Goal: Task Accomplishment & Management: Complete application form

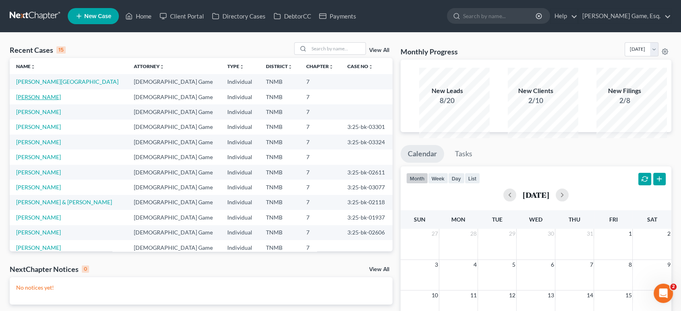
click at [35, 100] on link "[PERSON_NAME]" at bounding box center [38, 97] width 45 height 7
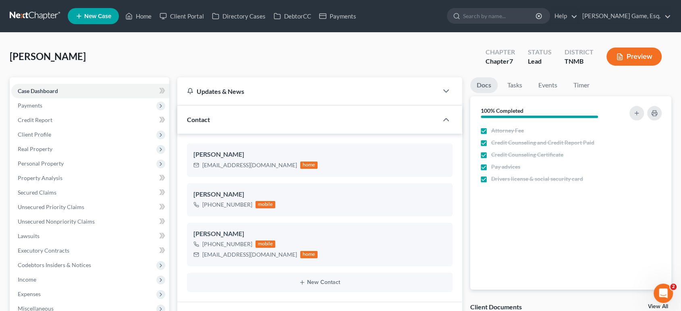
click at [80, 113] on span "Payments" at bounding box center [90, 105] width 158 height 15
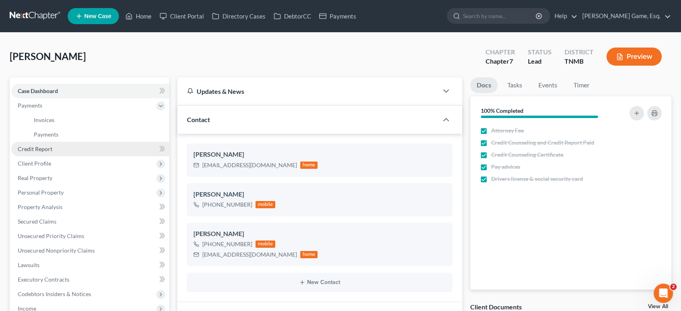
click at [73, 156] on link "Credit Report" at bounding box center [90, 149] width 158 height 15
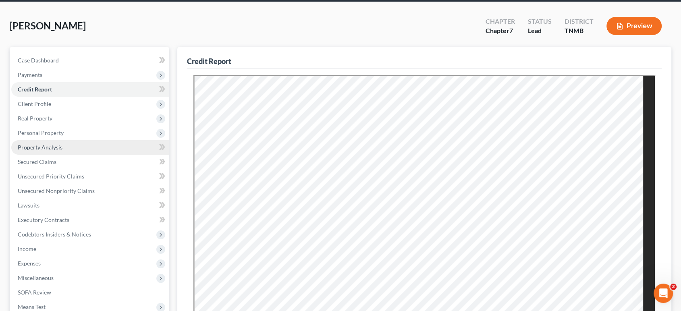
scroll to position [45, 0]
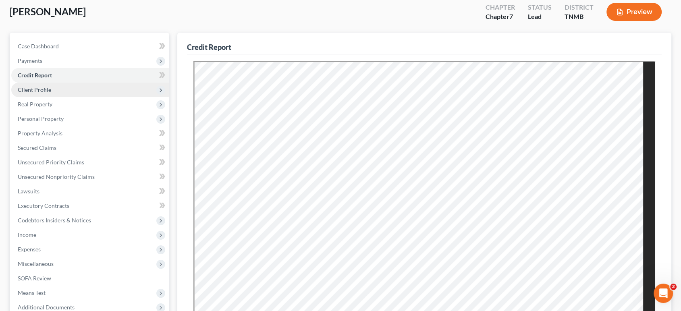
click at [73, 97] on span "Client Profile" at bounding box center [90, 90] width 158 height 15
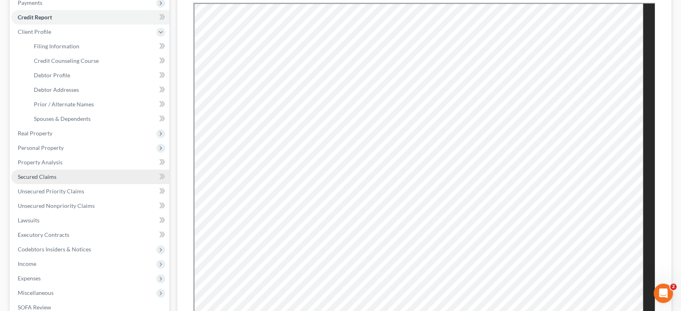
scroll to position [179, 0]
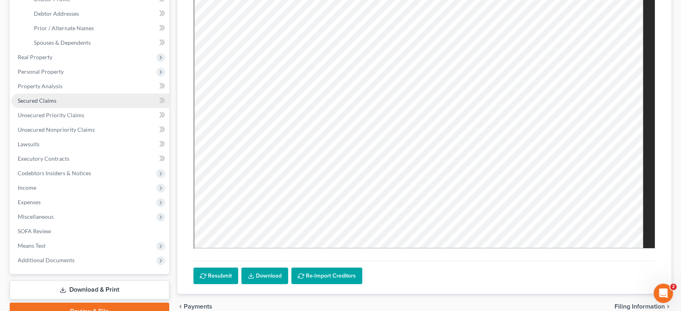
click at [56, 104] on span "Secured Claims" at bounding box center [37, 100] width 39 height 7
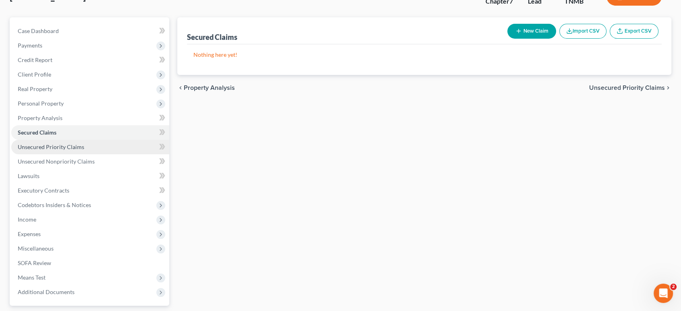
scroll to position [134, 0]
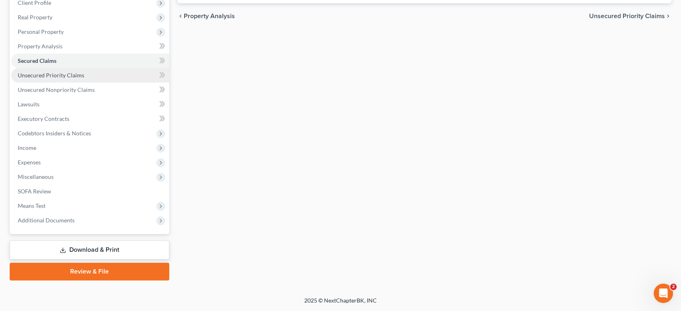
click at [62, 79] on span "Unsecured Priority Claims" at bounding box center [51, 75] width 67 height 7
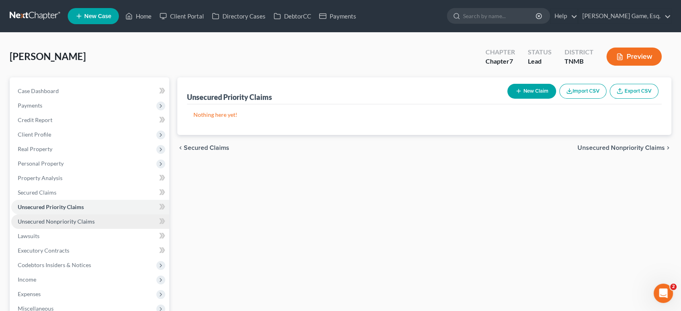
click at [95, 225] on span "Unsecured Nonpriority Claims" at bounding box center [56, 221] width 77 height 7
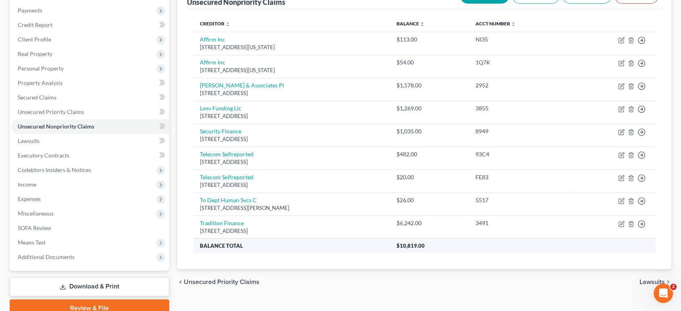
scroll to position [89, 0]
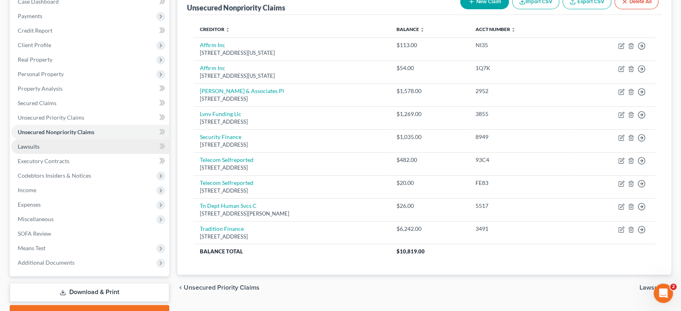
click at [31, 150] on span "Lawsuits" at bounding box center [29, 146] width 22 height 7
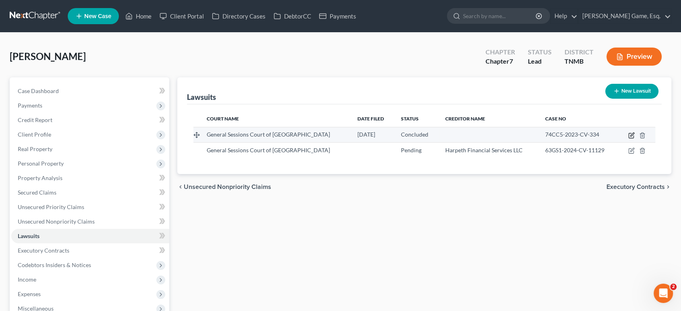
click at [632, 139] on icon "button" at bounding box center [631, 135] width 6 height 6
select select "44"
select select "2"
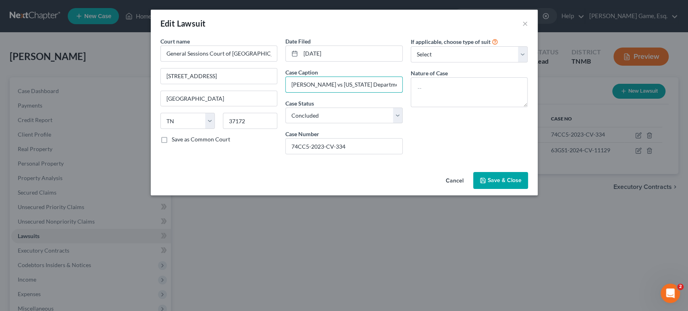
scroll to position [0, 101]
drag, startPoint x: 322, startPoint y: 106, endPoint x: 470, endPoint y: 165, distance: 159.1
click at [505, 104] on div "Court name * General Sessions Court of [GEOGRAPHIC_DATA] [STREET_ADDRESS] [GEOG…" at bounding box center [344, 99] width 376 height 124
click at [470, 161] on div "If applicable, choose type of suit Select Repossession Garnishment Foreclosure …" at bounding box center [469, 99] width 125 height 124
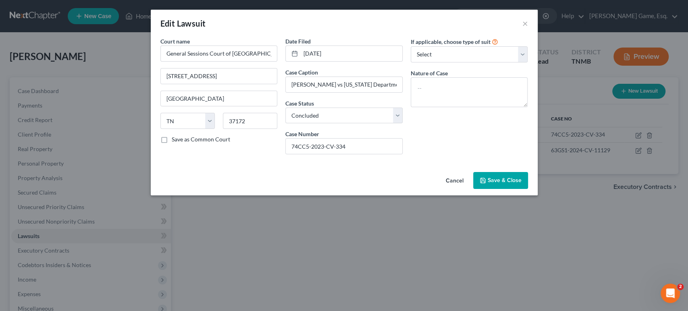
click at [172, 144] on label "Save as Common Court" at bounding box center [201, 139] width 58 height 8
click at [175, 141] on input "Save as Common Court" at bounding box center [177, 137] width 5 height 5
checkbox input "true"
click at [528, 189] on button "Save & Close" at bounding box center [500, 180] width 55 height 17
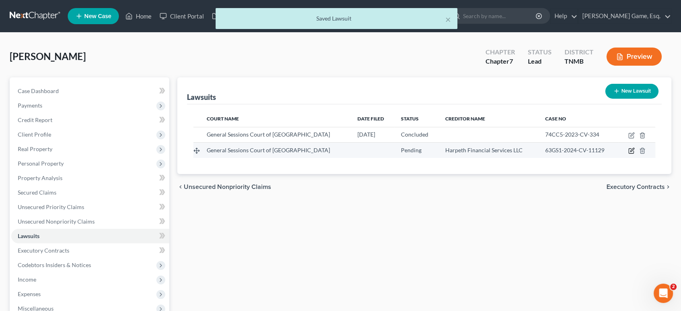
click at [634, 154] on icon "button" at bounding box center [631, 151] width 6 height 6
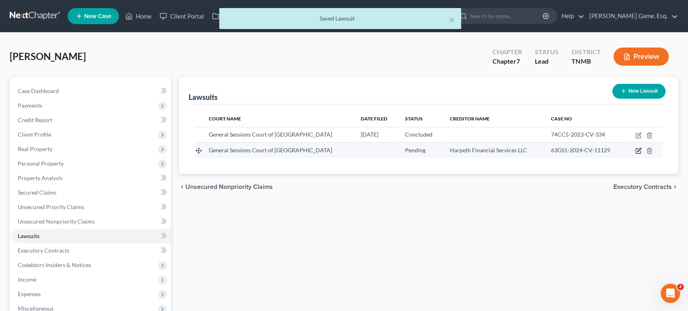
select select "44"
select select "0"
select select "1"
select select "44"
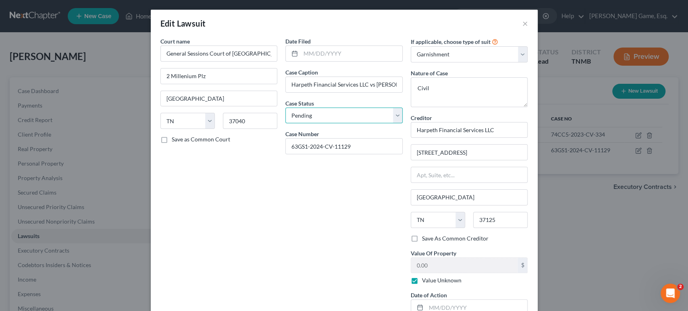
drag, startPoint x: 322, startPoint y: 147, endPoint x: 319, endPoint y: 152, distance: 6.1
click at [322, 124] on select "Select Pending On Appeal Concluded" at bounding box center [343, 116] width 117 height 16
select select "2"
click at [285, 124] on select "Select Pending On Appeal Concluded" at bounding box center [343, 116] width 117 height 16
click at [319, 61] on input "text" at bounding box center [352, 53] width 102 height 15
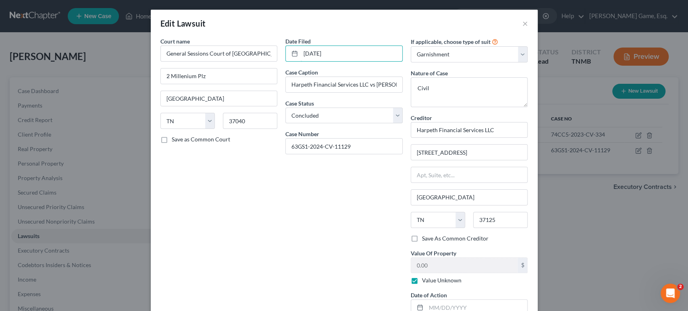
type input "[DATE]"
click at [347, 37] on div "Edit Lawsuit ×" at bounding box center [344, 23] width 387 height 27
click at [479, 107] on textarea "Civil" at bounding box center [469, 92] width 117 height 30
drag, startPoint x: 435, startPoint y: 113, endPoint x: 422, endPoint y: 108, distance: 14.2
click at [393, 108] on div "Court name * General Sessions Court of [GEOGRAPHIC_DATA] 2 Millenium Plz [GEOGR…" at bounding box center [344, 179] width 376 height 285
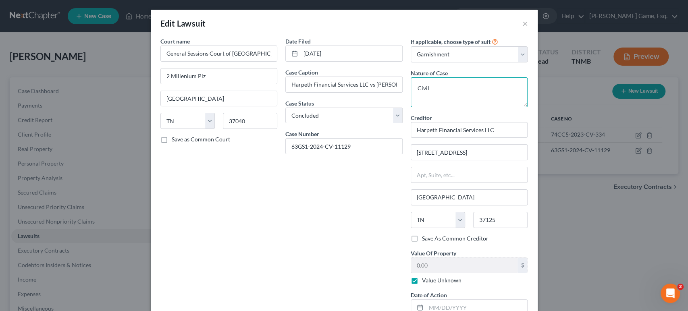
paste textarea "$8,670.48 Judgment, $0.00 Interest, $244.50 Prepaid Costs, and $0.00 Unpaid Cou…"
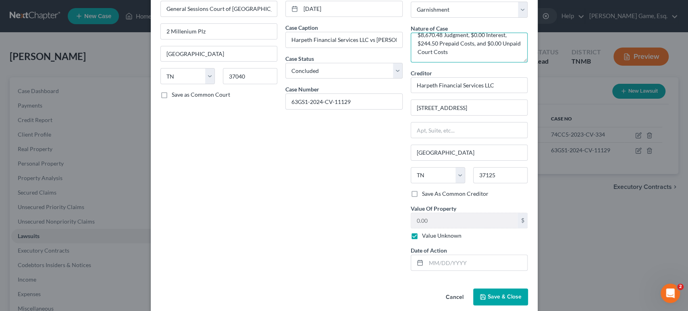
scroll to position [134, 0]
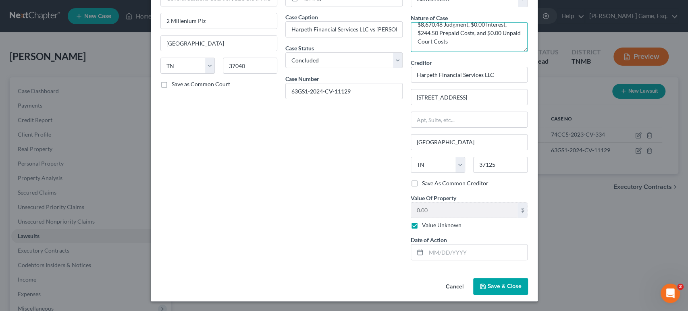
type textarea "$8,670.48 Judgment, $0.00 Interest, $244.50 Prepaid Costs, and $0.00 Unpaid Cou…"
click at [528, 67] on input "Harpeth Financial Services LLC" at bounding box center [469, 75] width 117 height 16
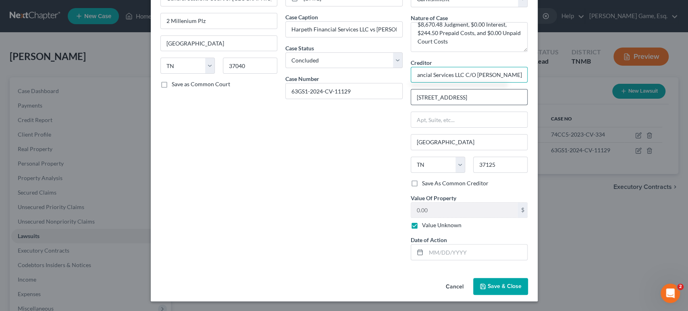
scroll to position [89, 0]
click at [473, 77] on input "Harpeth Financial Services LLC C/O [PERSON_NAME]" at bounding box center [469, 75] width 117 height 16
drag, startPoint x: 485, startPoint y: 73, endPoint x: 394, endPoint y: 139, distance: 112.2
click at [348, 75] on div "Court name * General Sessions Court of [GEOGRAPHIC_DATA] 2 Millenium Plz [GEOGR…" at bounding box center [344, 124] width 376 height 285
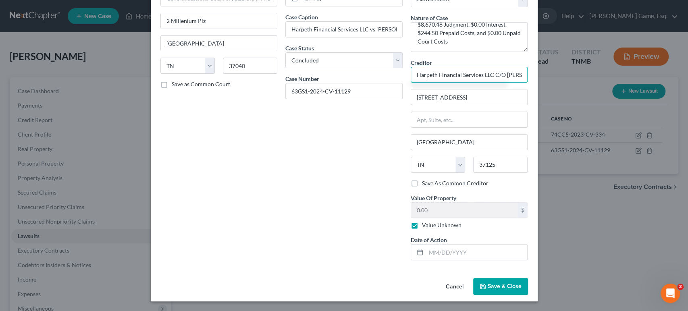
type input "Harpeth Financial Services LLC C/O [PERSON_NAME]"
click at [395, 146] on div "Date Filed [DATE] Case Caption Harpeth Financial Services LLC vs [PERSON_NAME] …" at bounding box center [343, 124] width 125 height 285
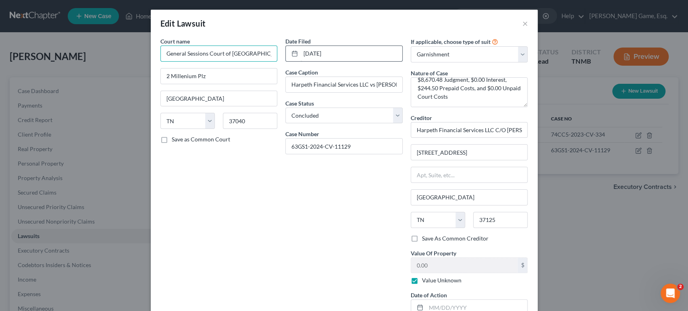
scroll to position [0, 12]
drag, startPoint x: 191, startPoint y: 67, endPoint x: 215, endPoint y: 48, distance: 31.0
click at [334, 63] on div "Court name * General Sessions Court of [GEOGRAPHIC_DATA] 2 Millenium Plz [GEOGR…" at bounding box center [344, 179] width 376 height 285
click at [213, 48] on div "Court name * General Sessions Court of [GEOGRAPHIC_DATA]" at bounding box center [218, 49] width 117 height 25
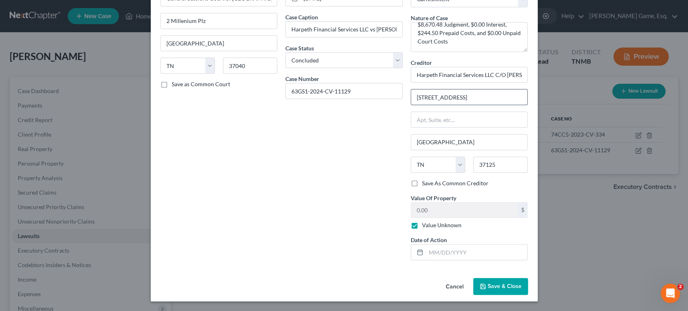
scroll to position [143, 0]
click at [427, 221] on label "Value Unknown" at bounding box center [442, 225] width 40 height 8
click at [427, 221] on input "Value Unknown" at bounding box center [427, 223] width 5 height 5
checkbox input "false"
click at [483, 245] on input "text" at bounding box center [477, 252] width 102 height 15
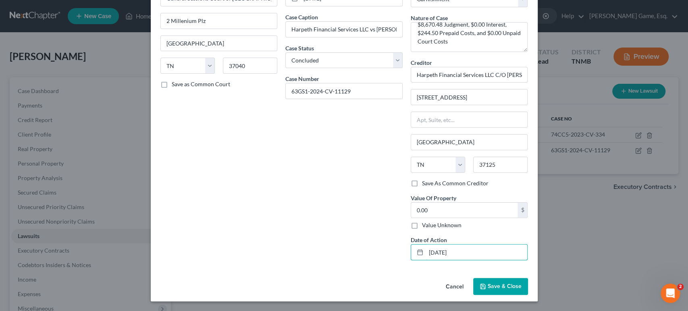
type input "[DATE]"
click at [376, 181] on div "Date Filed [DATE] Case Caption Harpeth Financial Services LLC vs [PERSON_NAME] …" at bounding box center [343, 124] width 125 height 285
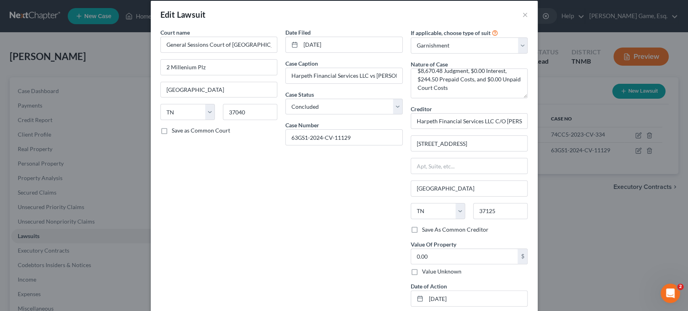
scroll to position [98, 0]
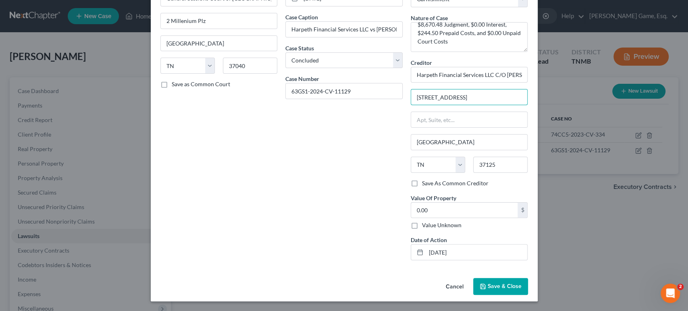
drag, startPoint x: 445, startPoint y: 98, endPoint x: 398, endPoint y: 99, distance: 47.2
click at [399, 99] on div "Court name * General Sessions Court of [GEOGRAPHIC_DATA] 2 Millenium Plz [GEOGR…" at bounding box center [344, 124] width 376 height 285
drag, startPoint x: 505, startPoint y: 66, endPoint x: 568, endPoint y: 99, distance: 70.3
click at [505, 67] on input "Harpeth Financial Services LLC C/O [PERSON_NAME]" at bounding box center [469, 75] width 117 height 16
click at [528, 67] on input "Harpeth Financial Services LLC C/O [PERSON_NAME]" at bounding box center [469, 75] width 117 height 16
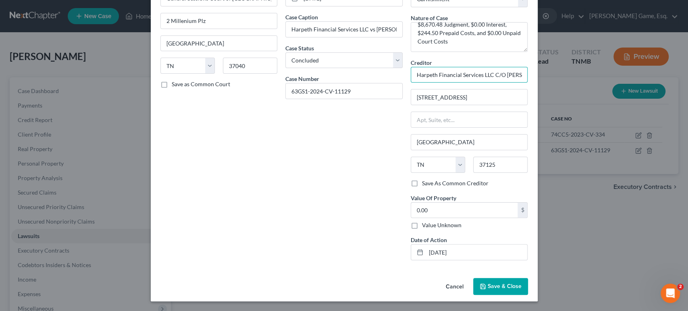
scroll to position [0, 34]
drag, startPoint x: 549, startPoint y: 64, endPoint x: 592, endPoint y: 62, distance: 42.8
click at [592, 62] on div "Edit Lawsuit × Court name * General Sessions Court of [GEOGRAPHIC_DATA] 2 Mille…" at bounding box center [344, 155] width 688 height 311
click at [528, 67] on input "Harpeth Financial Services LLC C/O [PERSON_NAME]" at bounding box center [469, 75] width 117 height 16
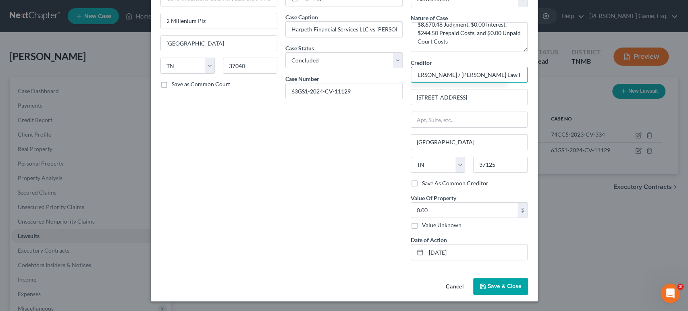
scroll to position [143, 0]
type input "Harpeth Financial Services LLC C/O [PERSON_NAME] / [PERSON_NAME] Law Firm"
click at [522, 283] on span "Save & Close" at bounding box center [505, 286] width 34 height 7
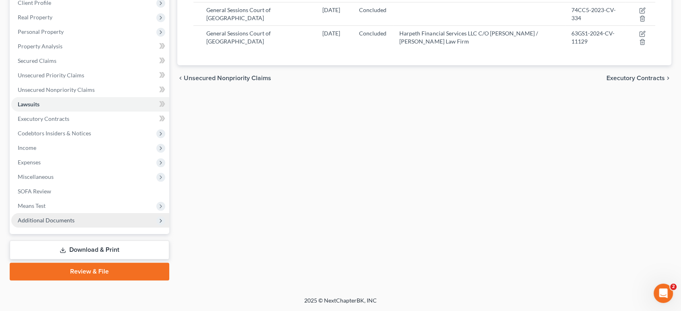
scroll to position [224, 0]
drag, startPoint x: 64, startPoint y: 177, endPoint x: 173, endPoint y: 120, distance: 122.6
click at [64, 184] on link "SOFA Review" at bounding box center [90, 191] width 158 height 15
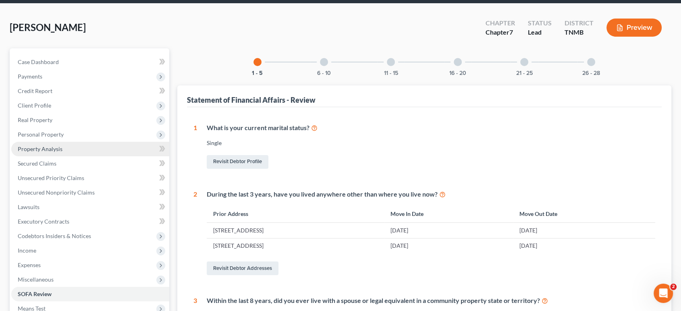
scroll to position [45, 0]
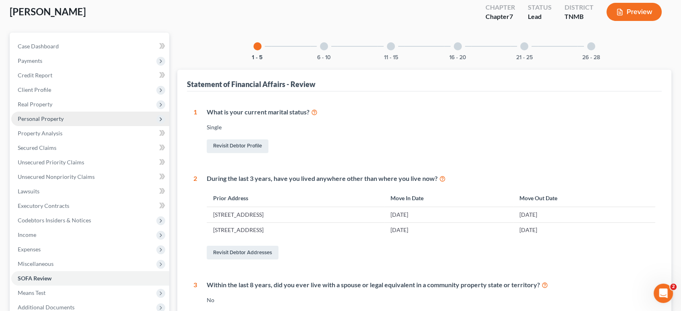
click at [64, 122] on span "Personal Property" at bounding box center [41, 118] width 46 height 7
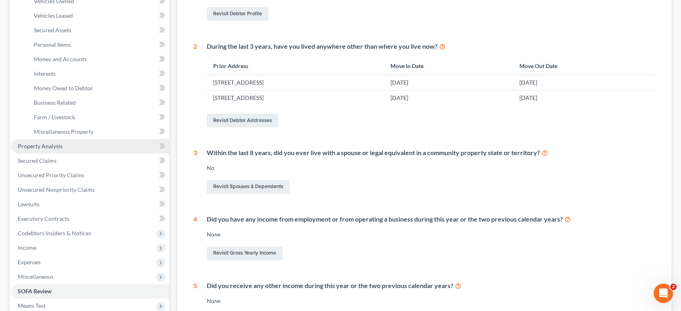
scroll to position [179, 0]
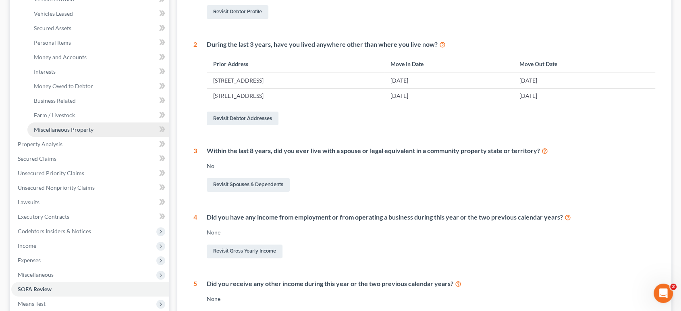
click at [69, 133] on span "Miscellaneous Property" at bounding box center [64, 129] width 60 height 7
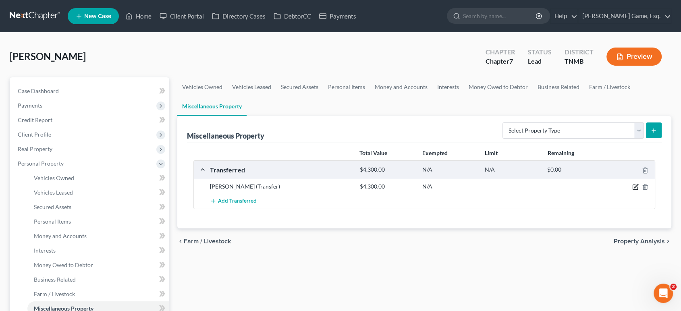
click at [632, 190] on icon "button" at bounding box center [635, 187] width 6 height 6
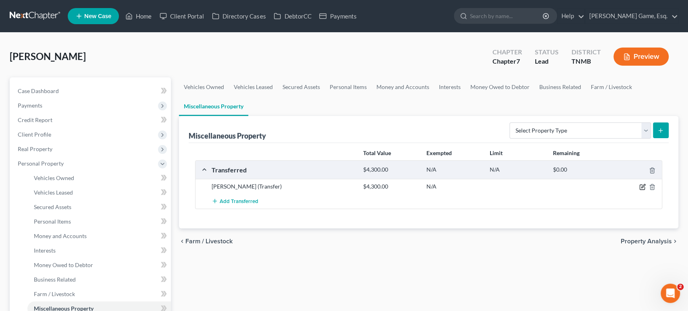
select select "Ordinary ([DATE])"
select select "44"
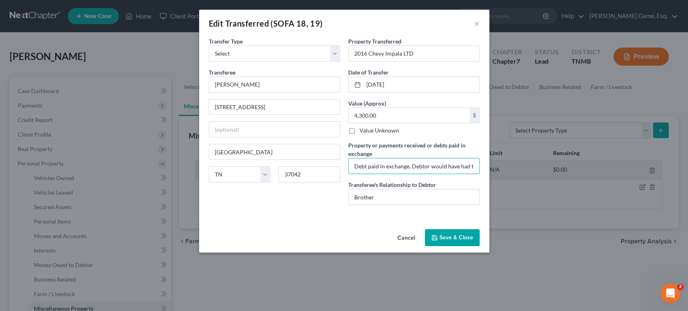
scroll to position [0, 177]
drag, startPoint x: 422, startPoint y: 209, endPoint x: 584, endPoint y: 210, distance: 162.0
click at [584, 210] on div "Edit Transferred (SOFA 18, 19) × An exemption set must first be selected from t…" at bounding box center [344, 155] width 688 height 311
click at [386, 174] on input "Debt paid in exchange. Debtor would have had to surrender the vehicle due to la…" at bounding box center [414, 165] width 131 height 15
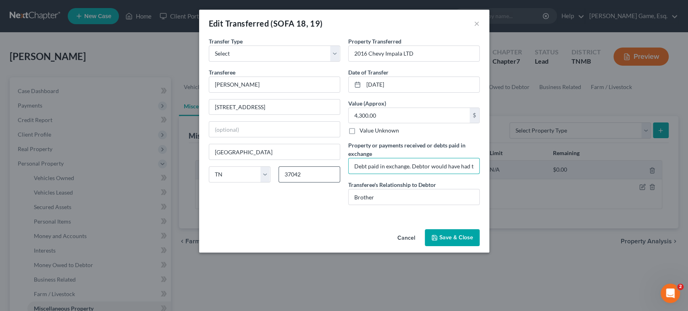
drag, startPoint x: 406, startPoint y: 206, endPoint x: 318, endPoint y: 218, distance: 88.7
click at [223, 212] on div "Transfer Type * Select Ordinary ([DATE]) [DATE] Transferee * [PERSON_NAME] [GEO…" at bounding box center [344, 124] width 279 height 175
click at [367, 174] on input "Debt paid in exchange. Debtor would have had to surrender the vehicle due to la…" at bounding box center [414, 165] width 131 height 15
drag, startPoint x: 389, startPoint y: 205, endPoint x: 472, endPoint y: 205, distance: 83.0
click at [472, 174] on input "Debt paid in exchange. Debtor would have had to surrender the vehicle due to la…" at bounding box center [414, 165] width 131 height 15
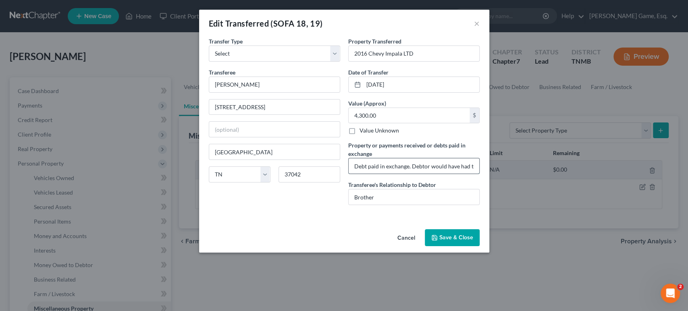
click at [463, 174] on input "Debt paid in exchange. Debtor would have had to surrender the vehicle due to la…" at bounding box center [414, 165] width 131 height 15
click at [419, 174] on input "Debt paid in exchange. Debtor would have had to surrender the vehicle due to la…" at bounding box center [414, 165] width 131 height 15
drag, startPoint x: 426, startPoint y: 209, endPoint x: 516, endPoint y: 209, distance: 90.3
click at [489, 209] on div "An exemption set must first be selected from the Filing Information section. Tr…" at bounding box center [344, 131] width 290 height 189
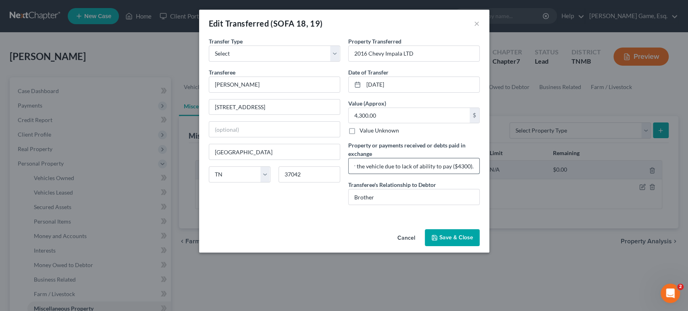
click at [479, 174] on input "Debt paid in exchange. Debtor would have had to surrender the vehicle due to la…" at bounding box center [414, 165] width 131 height 15
click at [275, 62] on select "Select Ordinary ([DATE]) [DATE]" at bounding box center [274, 54] width 131 height 16
drag, startPoint x: 274, startPoint y: 66, endPoint x: 340, endPoint y: 142, distance: 100.6
click at [274, 62] on select "Select Ordinary ([DATE]) [DATE]" at bounding box center [274, 54] width 131 height 16
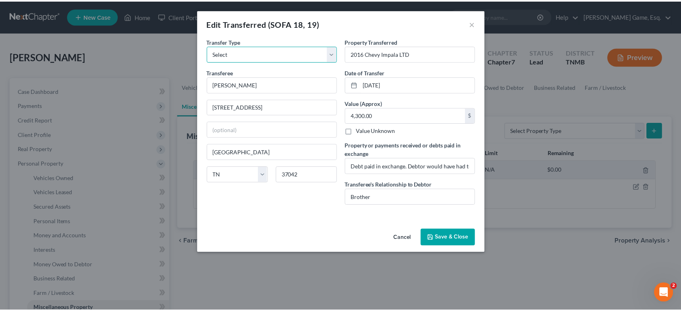
scroll to position [14, 0]
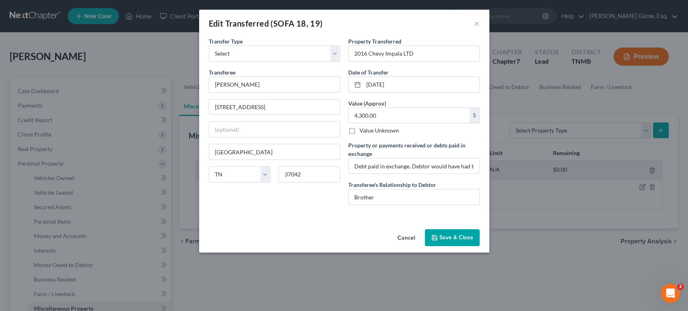
click at [480, 246] on button "Save & Close" at bounding box center [452, 237] width 55 height 17
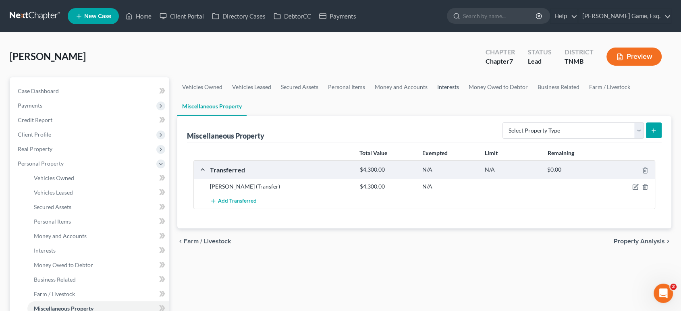
click at [464, 97] on link "Interests" at bounding box center [448, 86] width 31 height 19
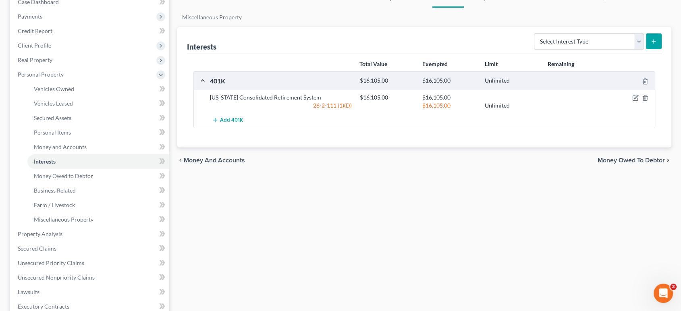
scroll to position [89, 0]
click at [63, 23] on span "Payments" at bounding box center [90, 16] width 158 height 15
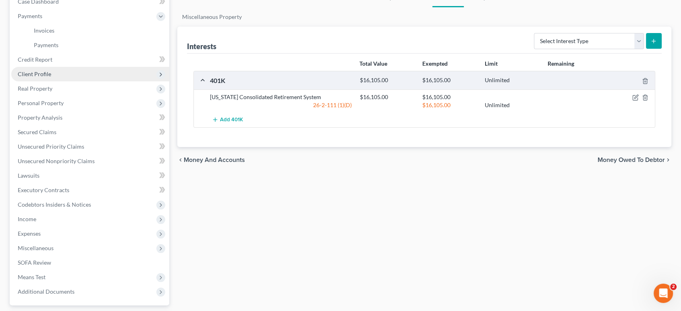
click at [71, 81] on span "Client Profile" at bounding box center [90, 74] width 158 height 15
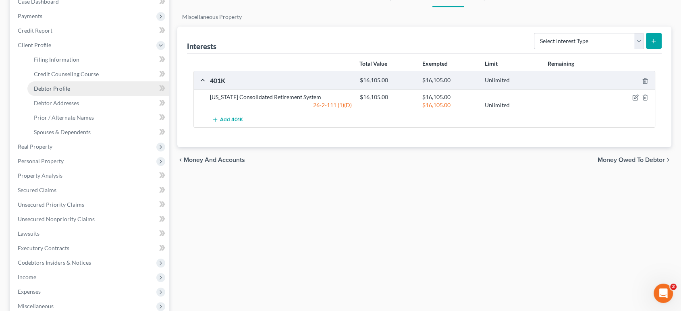
click at [70, 92] on span "Debtor Profile" at bounding box center [52, 88] width 36 height 7
select select "0"
select select "1"
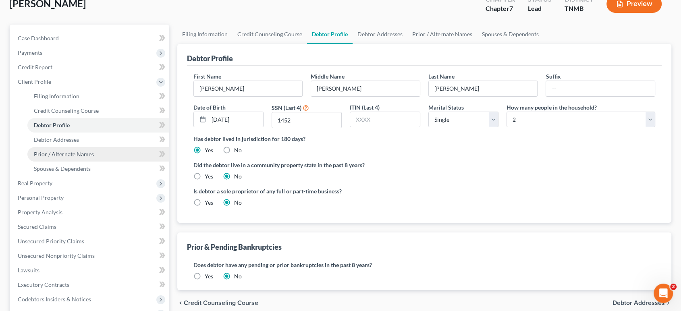
scroll to position [45, 0]
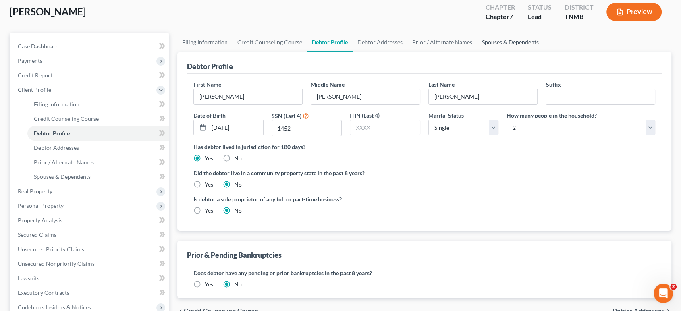
click at [544, 52] on link "Spouses & Dependents" at bounding box center [510, 42] width 67 height 19
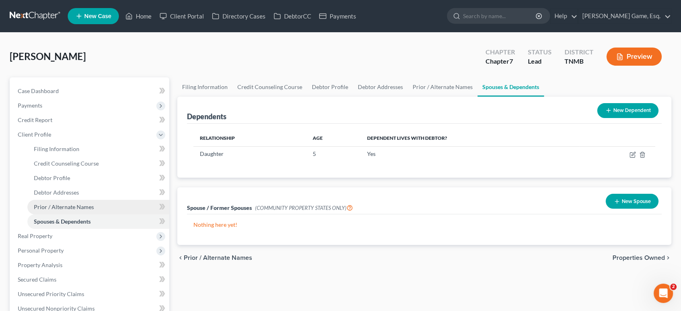
click at [73, 210] on span "Prior / Alternate Names" at bounding box center [64, 207] width 60 height 7
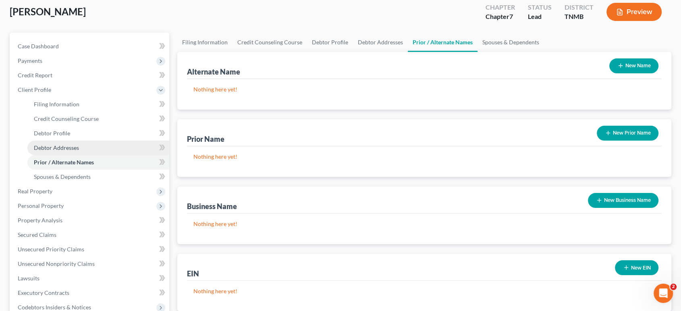
scroll to position [179, 0]
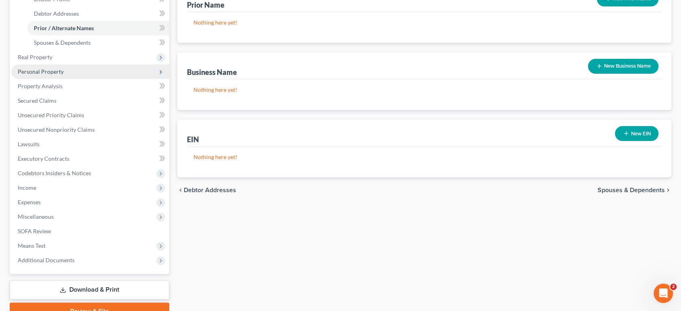
click at [64, 75] on span "Personal Property" at bounding box center [41, 71] width 46 height 7
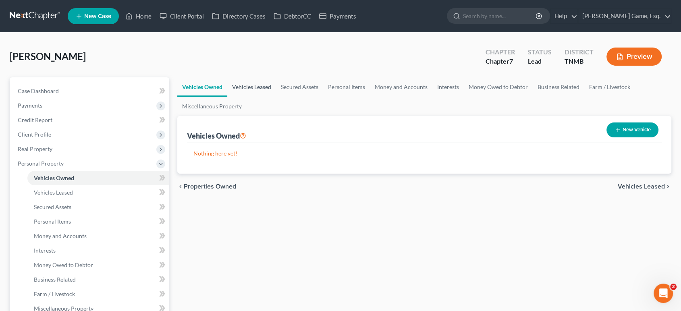
click at [272, 97] on link "Vehicles Leased" at bounding box center [251, 86] width 49 height 19
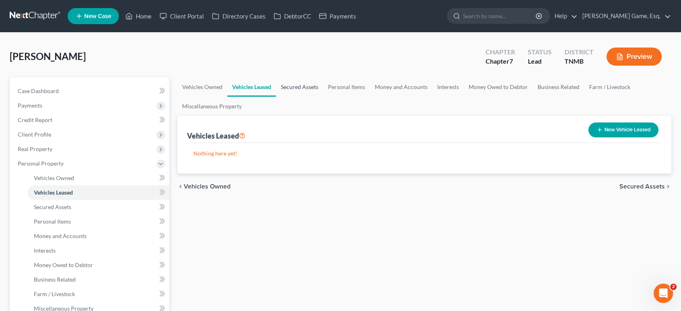
click at [323, 97] on link "Secured Assets" at bounding box center [299, 86] width 47 height 19
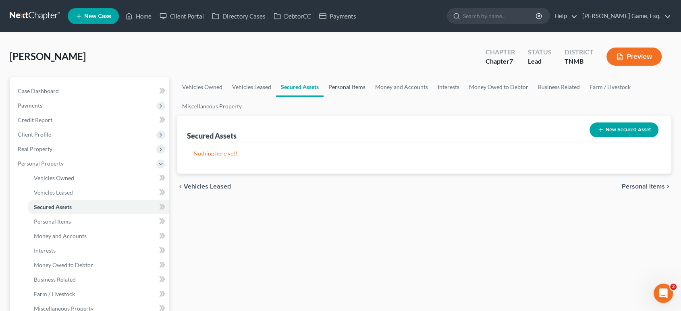
click at [370, 97] on link "Personal Items" at bounding box center [347, 86] width 47 height 19
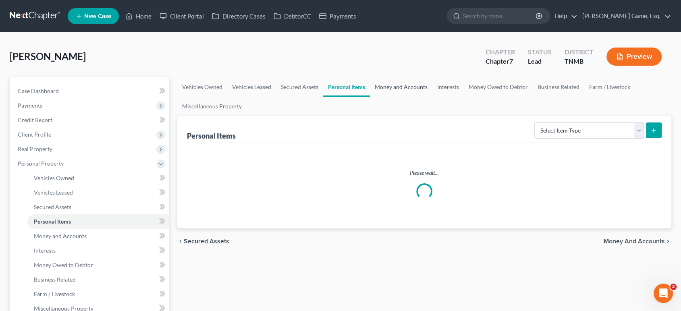
click at [433, 97] on link "Money and Accounts" at bounding box center [401, 86] width 62 height 19
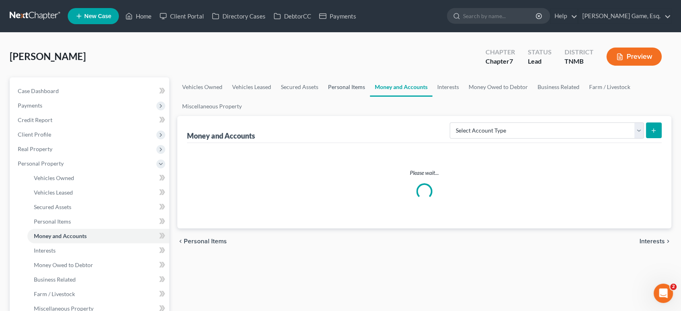
click at [370, 97] on link "Personal Items" at bounding box center [346, 86] width 47 height 19
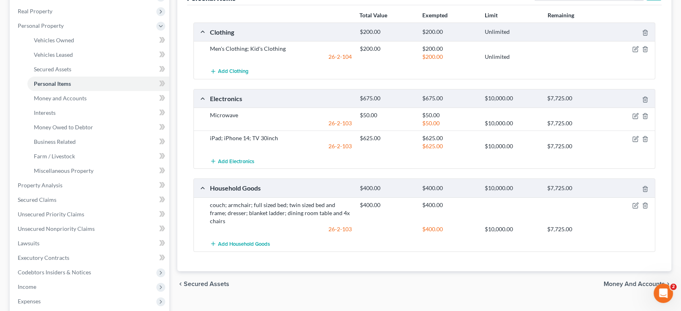
scroll to position [45, 0]
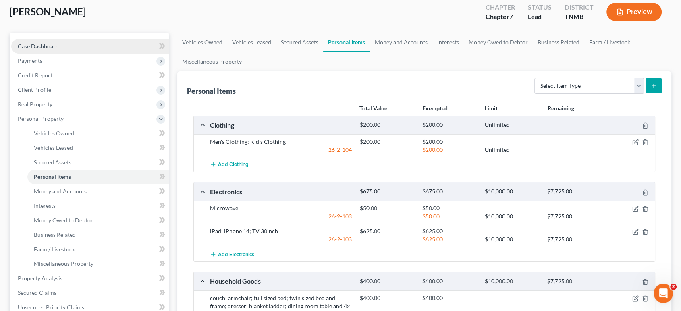
click at [55, 50] on span "Case Dashboard" at bounding box center [38, 46] width 41 height 7
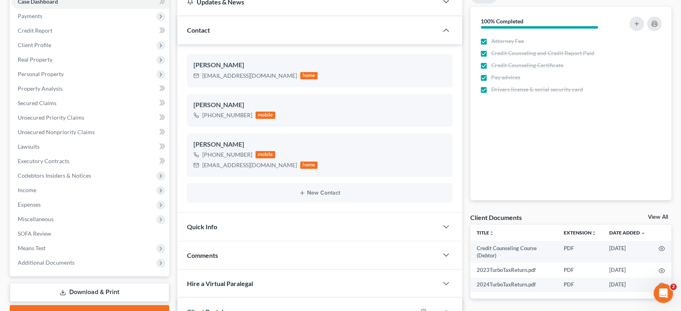
scroll to position [224, 0]
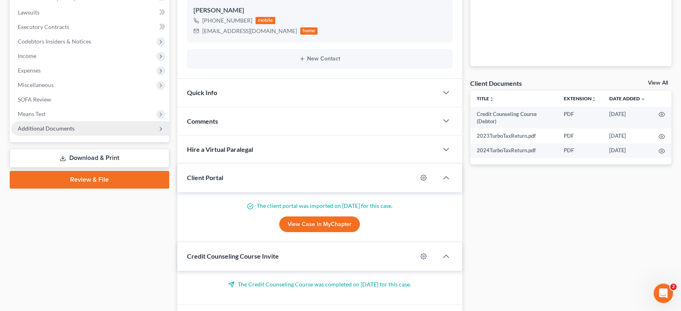
click at [54, 136] on span "Additional Documents" at bounding box center [90, 128] width 158 height 15
click at [54, 132] on span "Additional Documents" at bounding box center [46, 128] width 57 height 7
click at [127, 136] on span "Additional Documents" at bounding box center [90, 128] width 158 height 15
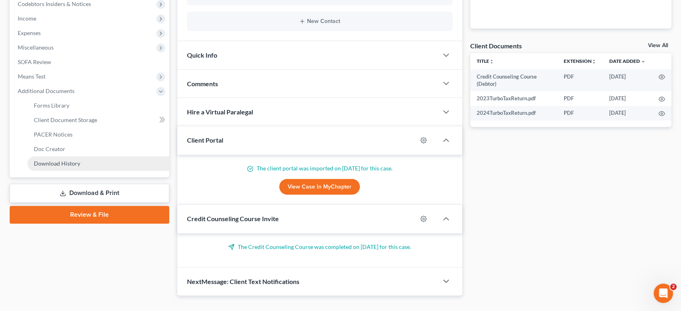
scroll to position [313, 0]
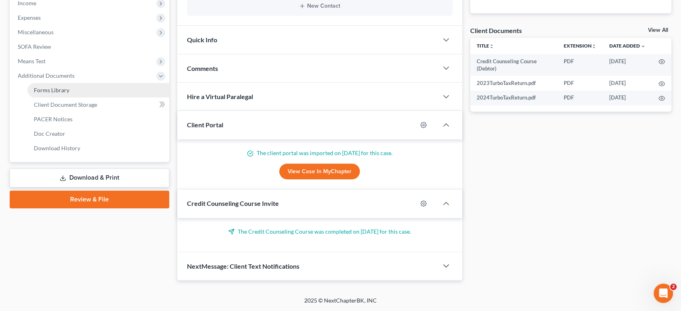
click at [68, 94] on span "Forms Library" at bounding box center [51, 90] width 35 height 7
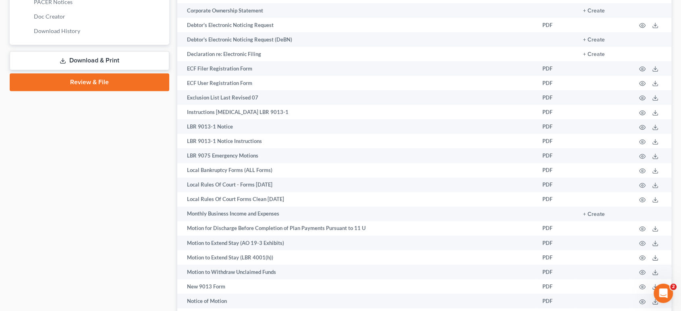
scroll to position [403, 0]
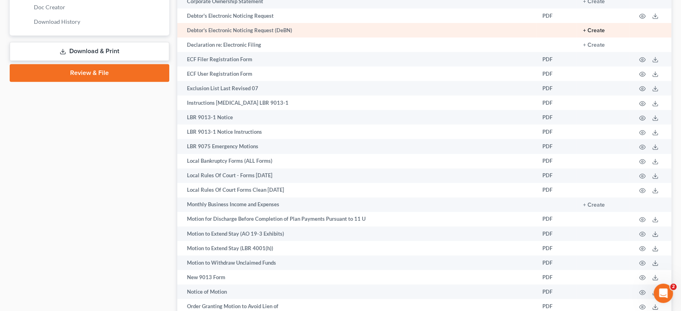
click at [583, 33] on button "+ Create" at bounding box center [594, 31] width 22 height 6
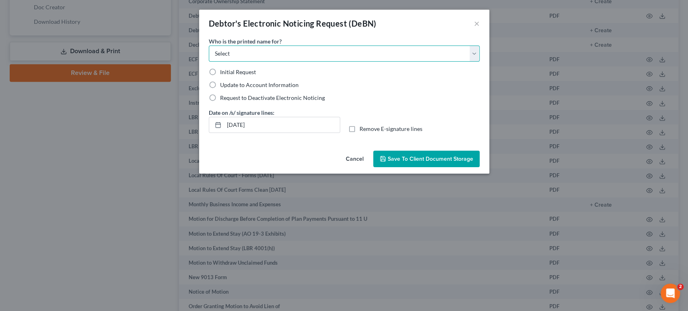
click at [209, 60] on select "Select Debtor Attorney" at bounding box center [344, 54] width 271 height 16
select select "0"
click at [209, 57] on select "Select Debtor Attorney" at bounding box center [344, 54] width 271 height 16
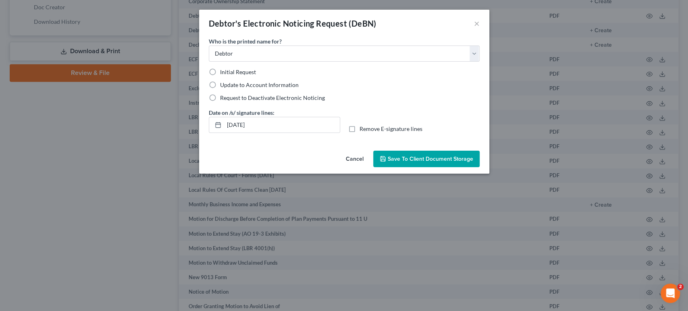
click at [220, 76] on label "Initial Request" at bounding box center [238, 72] width 36 height 8
click at [223, 73] on input "Initial Request" at bounding box center [225, 70] width 5 height 5
radio input "true"
click at [434, 162] on span "Save to Client Document Storage" at bounding box center [430, 159] width 85 height 7
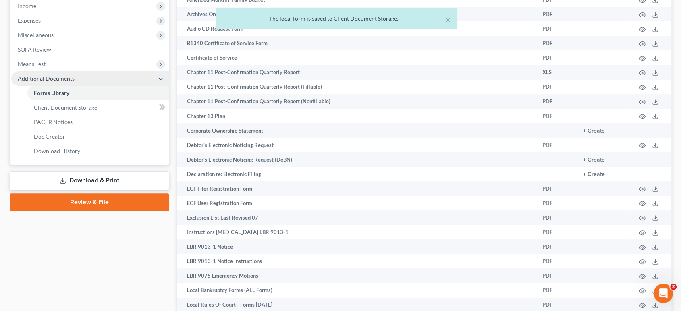
scroll to position [268, 0]
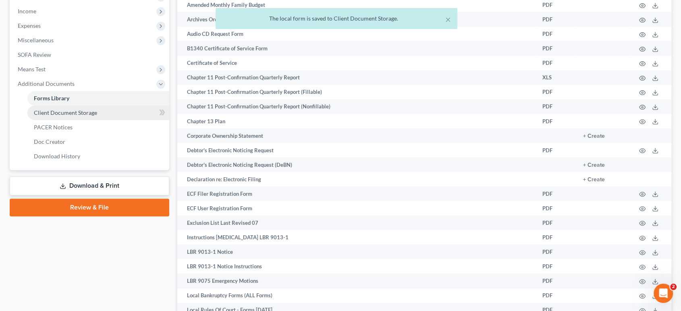
click at [102, 120] on link "Client Document Storage" at bounding box center [98, 113] width 142 height 15
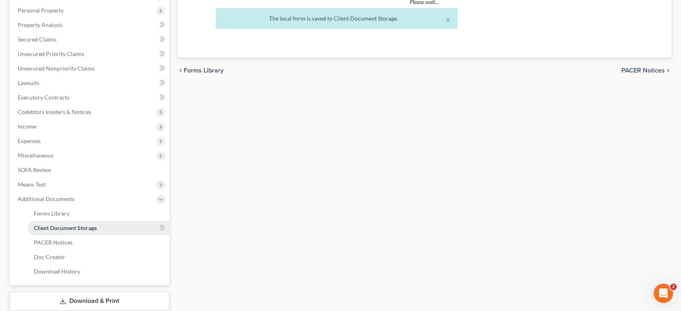
select select "0"
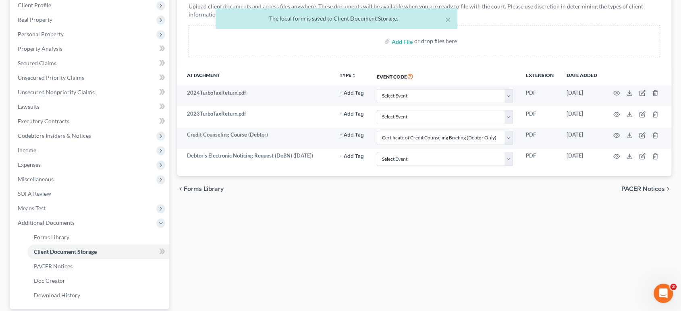
scroll to position [134, 0]
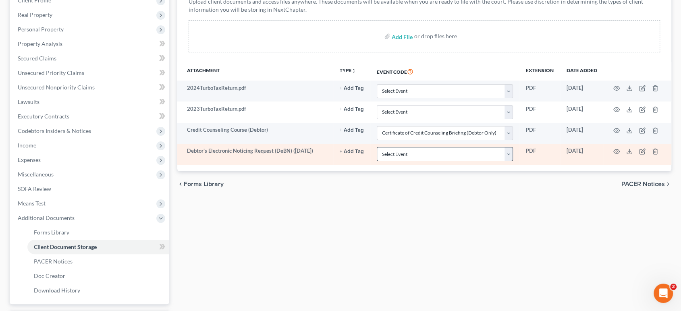
click at [394, 165] on tbody "2024TurboTaxReturn.pdf + Add Tag Select an option or create one Hearing Notice …" at bounding box center [424, 123] width 495 height 84
click at [391, 161] on select "Select Event Certificate of Credit Counseling Briefing (Debtor Only) Certificat…" at bounding box center [445, 154] width 136 height 14
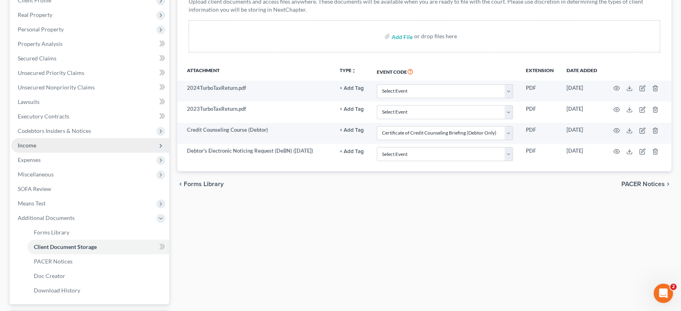
drag, startPoint x: 60, startPoint y: 210, endPoint x: 66, endPoint y: 217, distance: 9.1
click at [60, 153] on span "Income" at bounding box center [90, 145] width 158 height 15
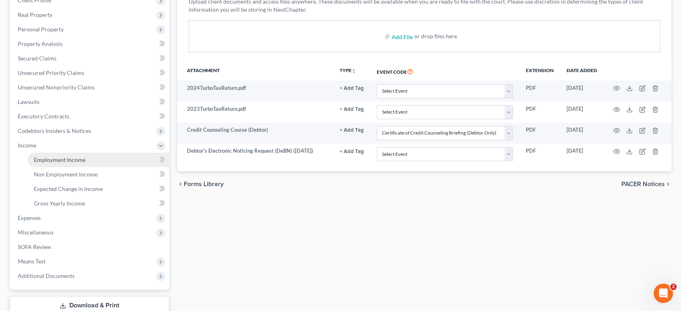
click at [85, 163] on span "Employment Income" at bounding box center [60, 159] width 52 height 7
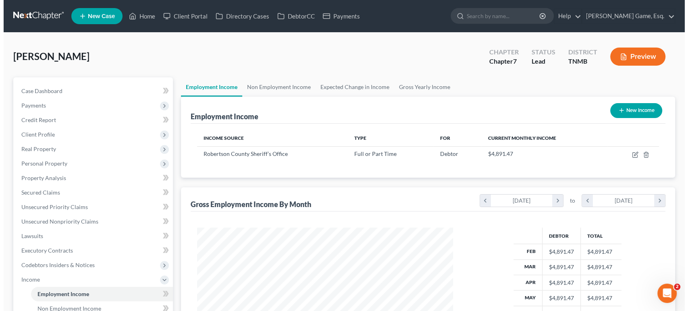
scroll to position [179, 272]
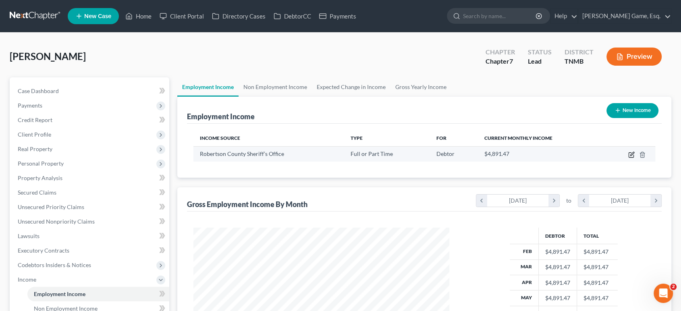
click at [628, 158] on icon "button" at bounding box center [631, 155] width 6 height 6
select select "0"
select select "44"
select select "2"
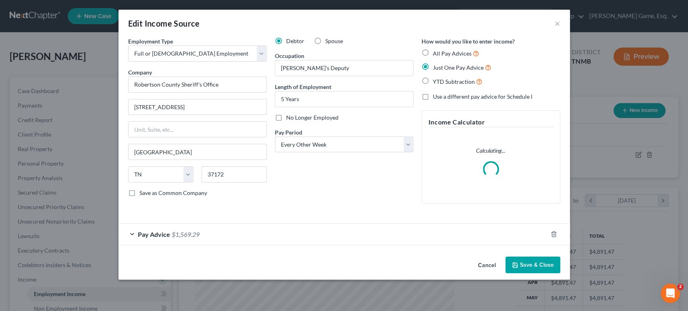
scroll to position [49, 0]
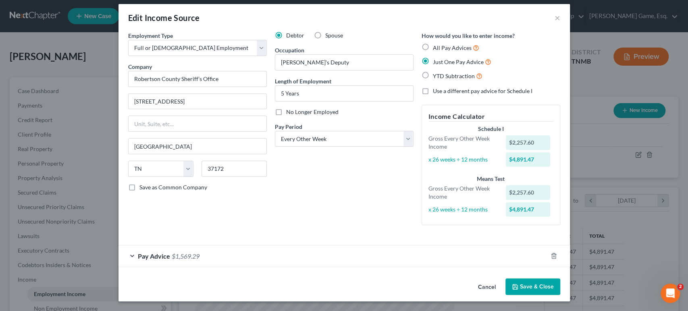
click at [303, 267] on div "Pay Advice $1,569.29" at bounding box center [333, 255] width 429 height 21
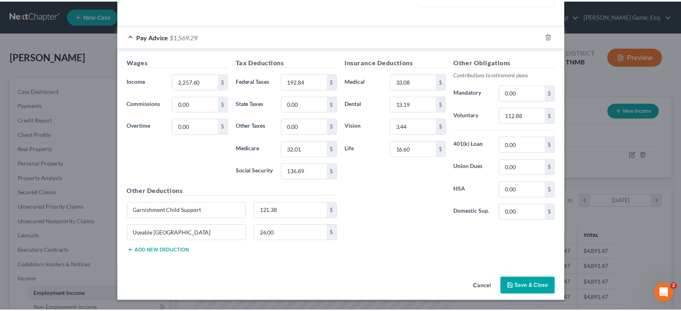
scroll to position [0, 0]
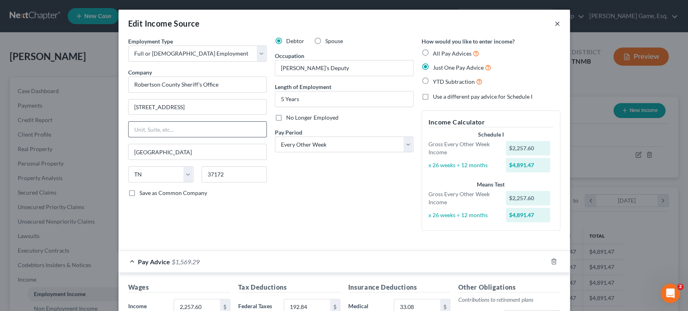
drag, startPoint x: 606, startPoint y: 31, endPoint x: 195, endPoint y: 166, distance: 432.6
click at [560, 28] on button "×" at bounding box center [558, 24] width 6 height 10
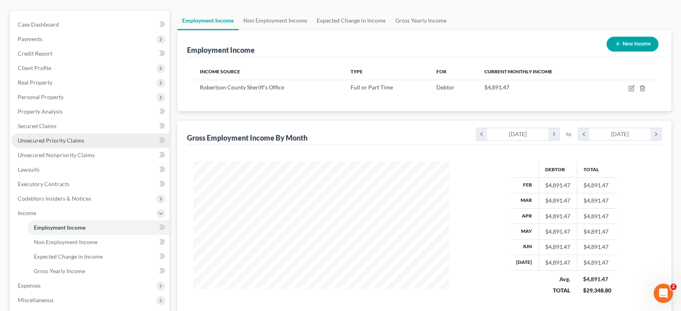
scroll to position [134, 0]
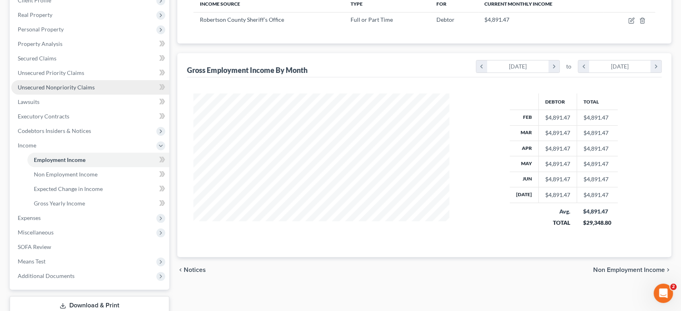
click at [56, 91] on span "Unsecured Nonpriority Claims" at bounding box center [56, 87] width 77 height 7
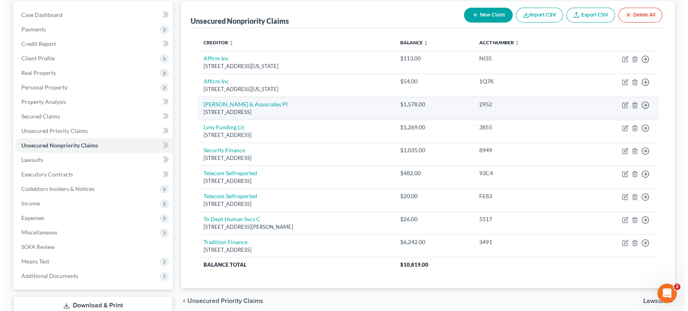
scroll to position [61, 0]
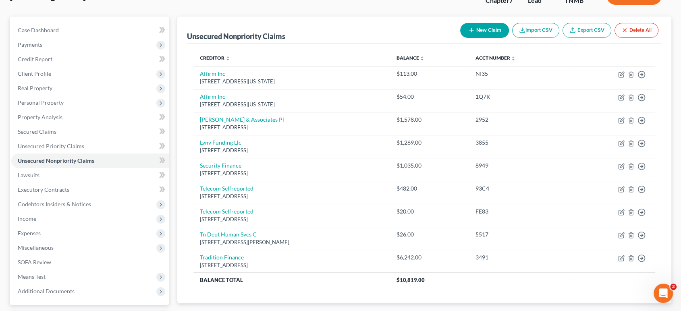
click at [460, 38] on button "New Claim" at bounding box center [484, 30] width 49 height 15
select select "0"
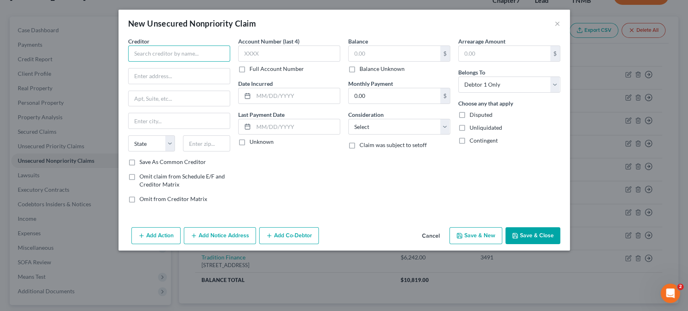
click at [181, 62] on input "text" at bounding box center [179, 54] width 102 height 16
click at [155, 62] on input "text" at bounding box center [179, 54] width 102 height 16
click at [152, 84] on input "text" at bounding box center [179, 76] width 101 height 15
click at [161, 61] on input "Clarksville Athletic Club" at bounding box center [179, 54] width 102 height 16
paste input "Attn: Manager/Owner"
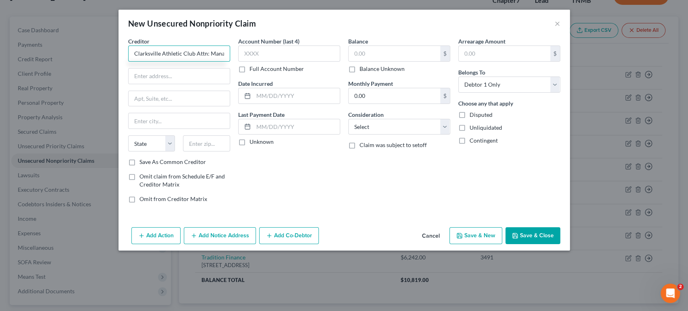
scroll to position [0, 30]
type input "Clarksville Athletic Club Attn: Manager/Owner"
click at [129, 84] on input "text" at bounding box center [179, 76] width 101 height 15
paste input "[STREET_ADDRESS]"
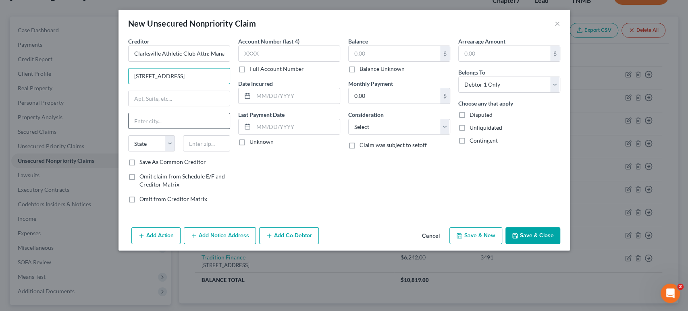
type input "[STREET_ADDRESS]"
click at [129, 129] on input "text" at bounding box center [179, 120] width 101 height 15
type input "[GEOGRAPHIC_DATA]"
select select "44"
type input "37040"
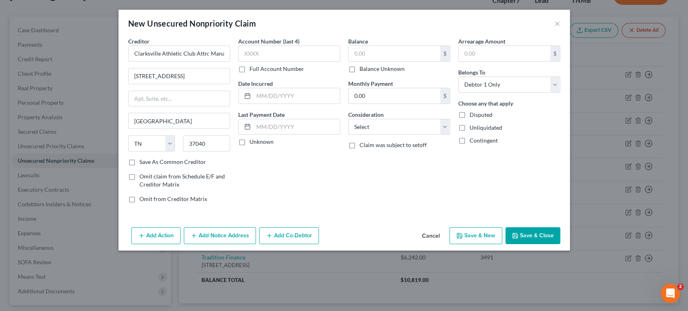
click at [139, 166] on label "Save As Common Creditor" at bounding box center [172, 162] width 67 height 8
click at [143, 163] on input "Save As Common Creditor" at bounding box center [145, 160] width 5 height 5
checkbox input "true"
click at [397, 61] on input "text" at bounding box center [395, 53] width 92 height 15
drag, startPoint x: 378, startPoint y: 76, endPoint x: 377, endPoint y: 70, distance: 6.1
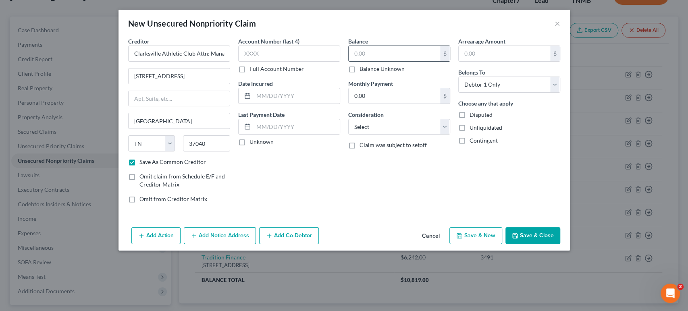
click at [378, 61] on input "text" at bounding box center [395, 53] width 92 height 15
type input "594"
click at [447, 210] on div "Balance 594.00 $ Balance Unknown Balance Undetermined 594 $ Balance Unknown Mon…" at bounding box center [399, 123] width 110 height 173
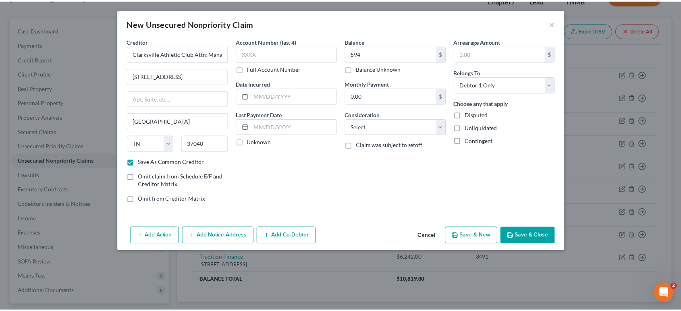
scroll to position [11, 0]
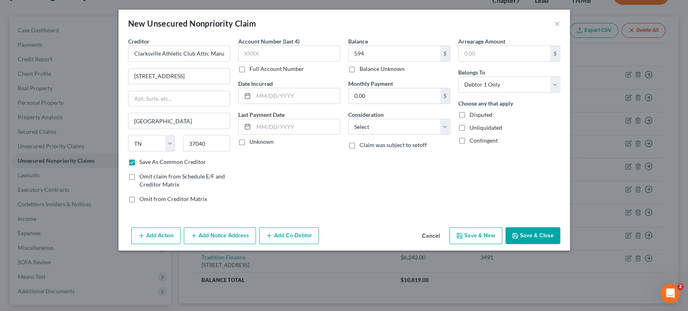
click at [560, 244] on button "Save & Close" at bounding box center [532, 235] width 55 height 17
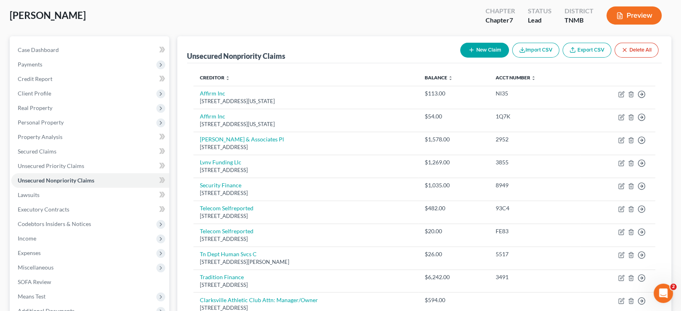
scroll to position [0, 0]
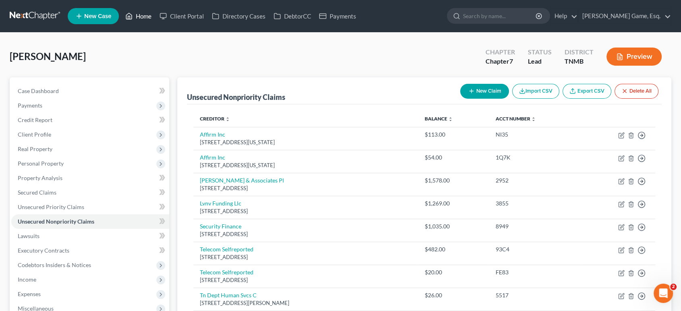
click at [156, 14] on link "Home" at bounding box center [138, 16] width 34 height 15
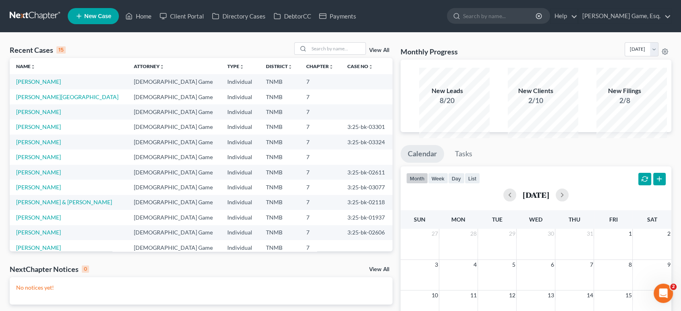
click at [111, 19] on span "New Case" at bounding box center [97, 16] width 27 height 6
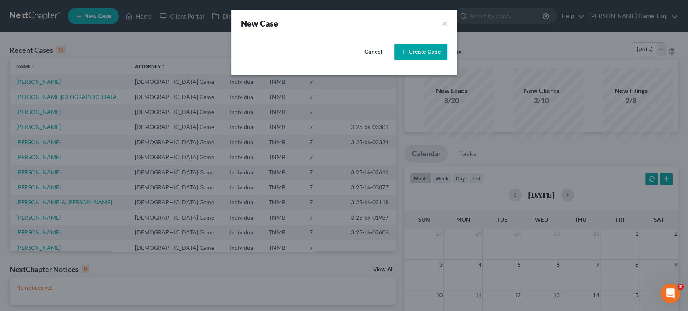
select select "75"
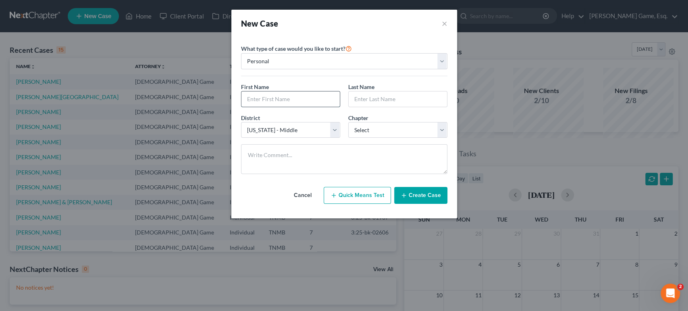
click at [258, 107] on input "text" at bounding box center [290, 99] width 98 height 15
type input "[PERSON_NAME]"
type input "Doron"
click at [384, 138] on select "Select 7 11 12 13" at bounding box center [397, 130] width 99 height 16
select select "0"
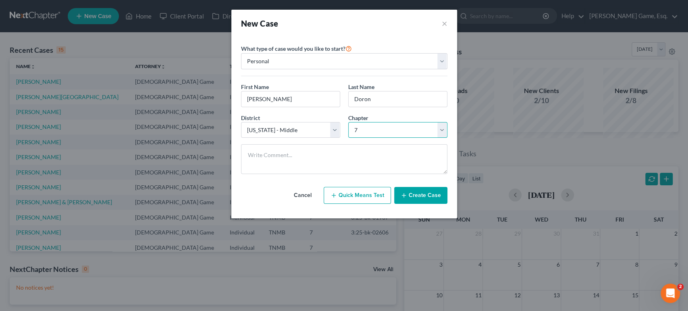
click at [348, 138] on select "Select 7 11 12 13" at bounding box center [397, 130] width 99 height 16
click at [443, 204] on button "Create Case" at bounding box center [420, 195] width 53 height 17
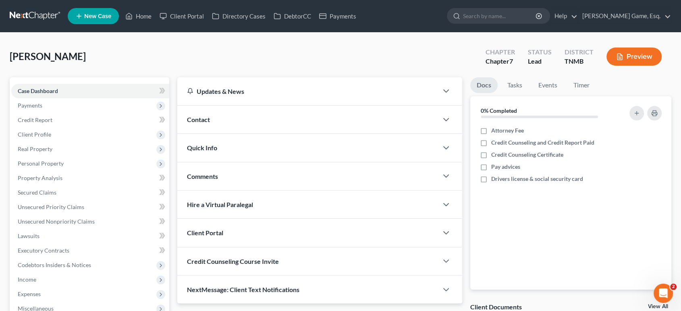
click at [246, 133] on div "Contact" at bounding box center [307, 120] width 261 height 28
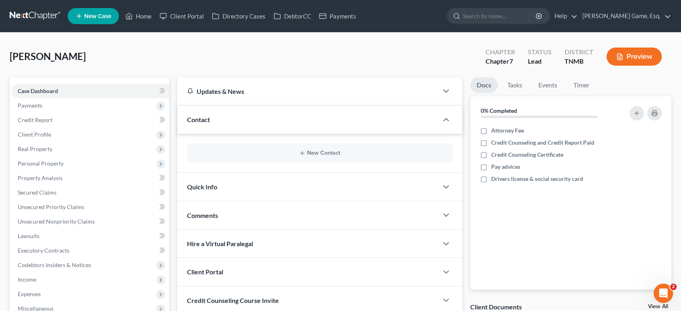
click at [308, 163] on div "New Contact" at bounding box center [320, 153] width 266 height 19
click at [310, 156] on button "New Contact" at bounding box center [319, 153] width 253 height 6
click at [312, 152] on div "Cancel Save & Close" at bounding box center [340, 140] width 196 height 23
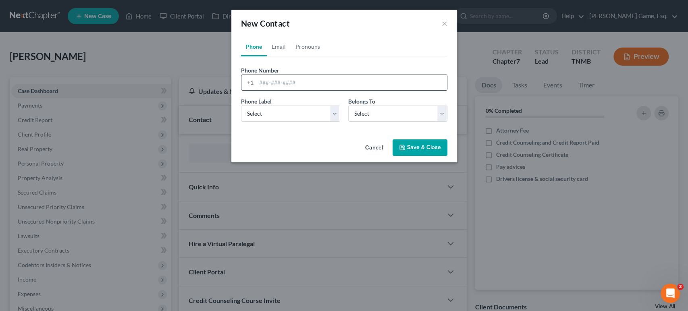
click at [294, 90] on input "tel" at bounding box center [351, 82] width 191 height 15
type input "9312495463"
click at [284, 128] on div "Phone Label * Select Mobile Home Work Other Belongs To * Select Client Other" at bounding box center [344, 112] width 214 height 31
click at [283, 122] on select "Select Mobile Home Work Other" at bounding box center [290, 114] width 99 height 16
click at [264, 122] on select "Select Mobile Home Work Other" at bounding box center [290, 114] width 99 height 16
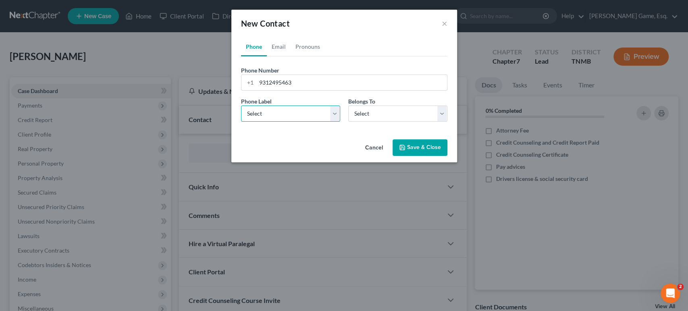
click at [245, 122] on select "Select Mobile Home Work Other" at bounding box center [290, 114] width 99 height 16
click at [333, 122] on select "Select Mobile Home Work Other" at bounding box center [290, 114] width 99 height 16
select select "0"
click at [241, 122] on select "Select Mobile Home Work Other" at bounding box center [290, 114] width 99 height 16
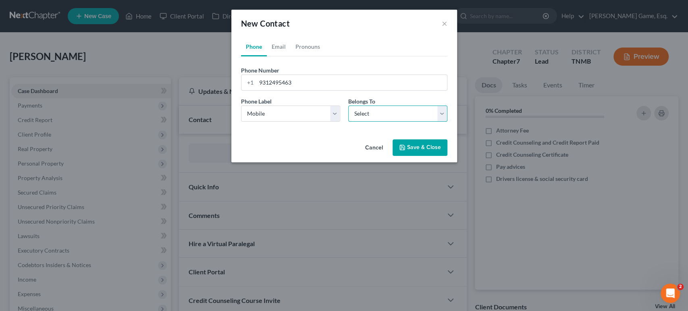
drag, startPoint x: 444, startPoint y: 143, endPoint x: 439, endPoint y: 150, distance: 9.0
click at [444, 122] on select "Select Client Other" at bounding box center [397, 114] width 99 height 16
select select "0"
click at [348, 122] on select "Select Client Other" at bounding box center [397, 114] width 99 height 16
drag, startPoint x: 384, startPoint y: 140, endPoint x: 257, endPoint y: 55, distance: 152.6
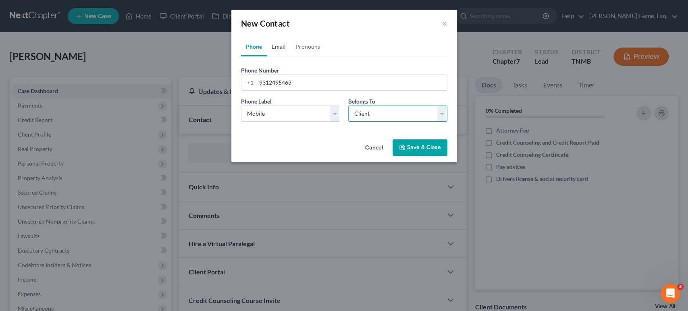
click at [383, 122] on select "Select Client Other" at bounding box center [397, 114] width 99 height 16
click at [378, 122] on select "Select Client Other" at bounding box center [397, 114] width 99 height 16
click at [267, 55] on link "Email" at bounding box center [279, 46] width 24 height 19
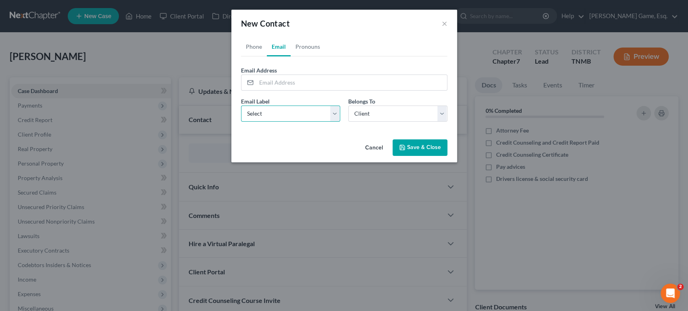
click at [309, 122] on select "Select Home Work Other" at bounding box center [290, 114] width 99 height 16
select select "0"
click at [241, 122] on select "Select Home Work Other" at bounding box center [290, 114] width 99 height 16
click at [316, 90] on input "email" at bounding box center [351, 82] width 191 height 15
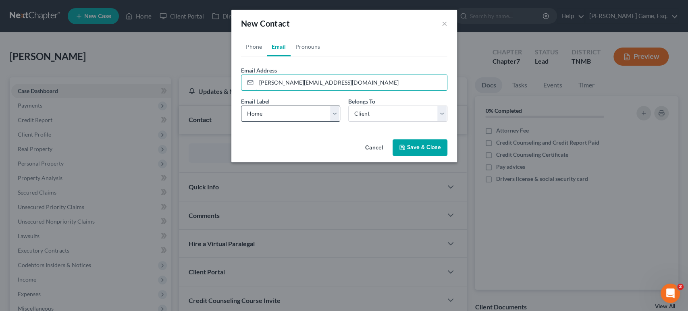
type input "[PERSON_NAME][EMAIL_ADDRESS][DOMAIN_NAME]"
drag, startPoint x: 285, startPoint y: 140, endPoint x: 259, endPoint y: 106, distance: 43.4
click at [285, 122] on select "Select Home Work Other" at bounding box center [290, 114] width 99 height 16
click at [441, 156] on button "Save & Close" at bounding box center [420, 147] width 55 height 17
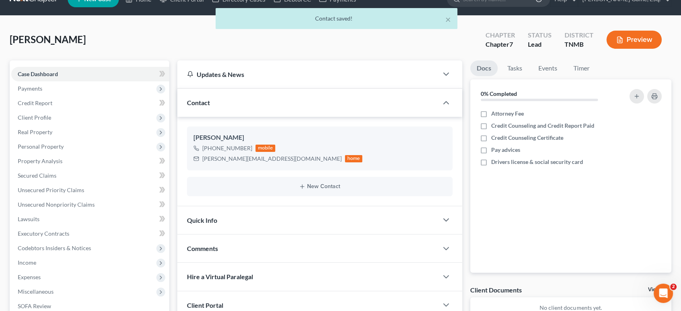
scroll to position [240, 0]
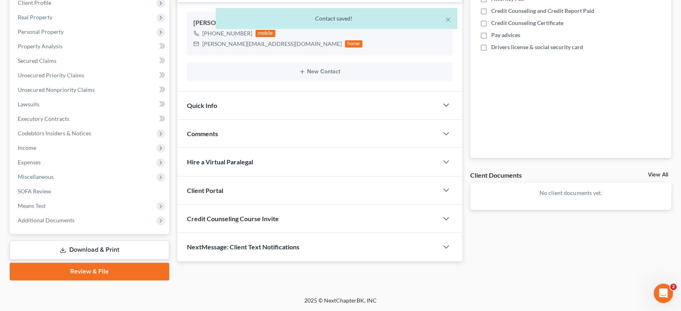
click at [271, 177] on div "Client Portal" at bounding box center [307, 191] width 261 height 28
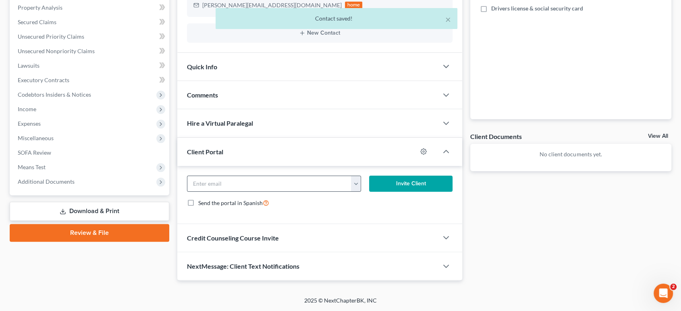
click at [354, 191] on button "button" at bounding box center [356, 183] width 10 height 15
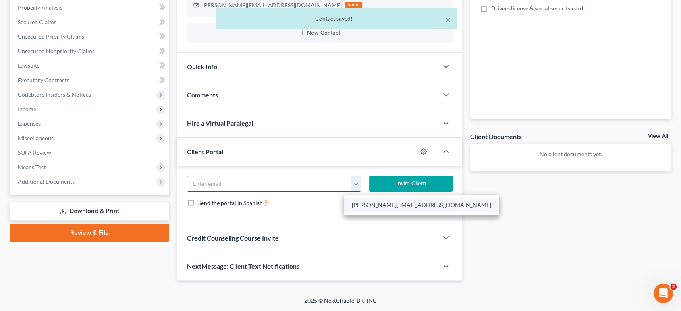
click at [369, 212] on link "[PERSON_NAME][EMAIL_ADDRESS][DOMAIN_NAME]" at bounding box center [421, 205] width 155 height 14
type input "[PERSON_NAME][EMAIL_ADDRESS][DOMAIN_NAME]"
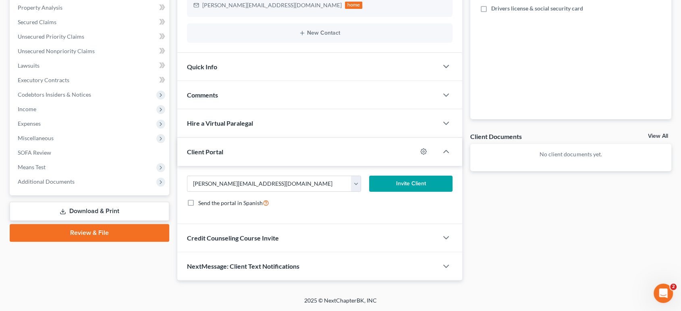
click at [403, 192] on button "Invite Client" at bounding box center [410, 184] width 83 height 16
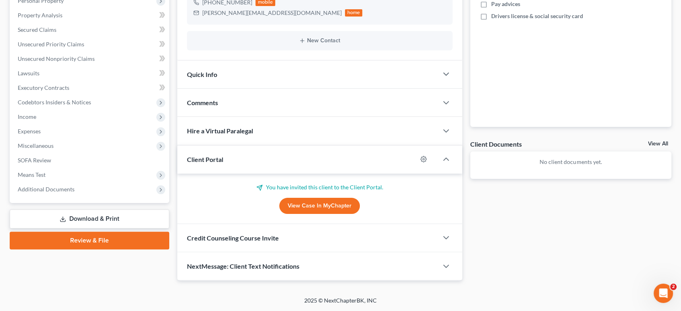
scroll to position [0, 0]
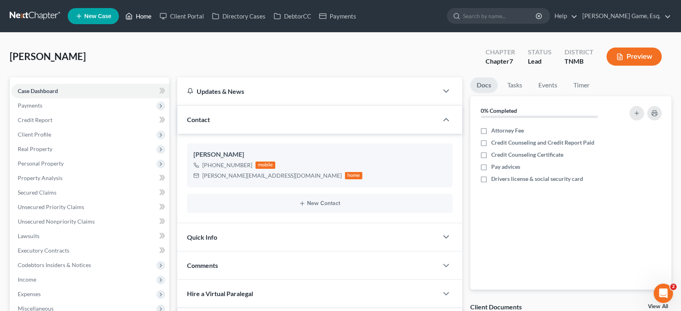
click at [156, 22] on link "Home" at bounding box center [138, 16] width 34 height 15
